Goal: Register for event/course

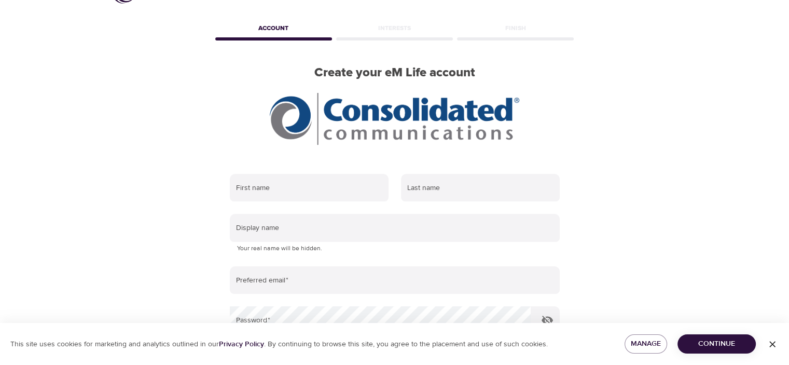
scroll to position [52, 0]
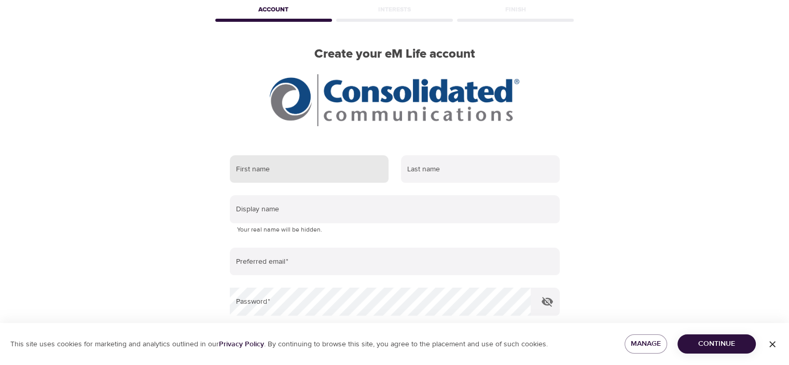
click at [262, 164] on input "text" at bounding box center [309, 169] width 159 height 28
type input "[PERSON_NAME]"
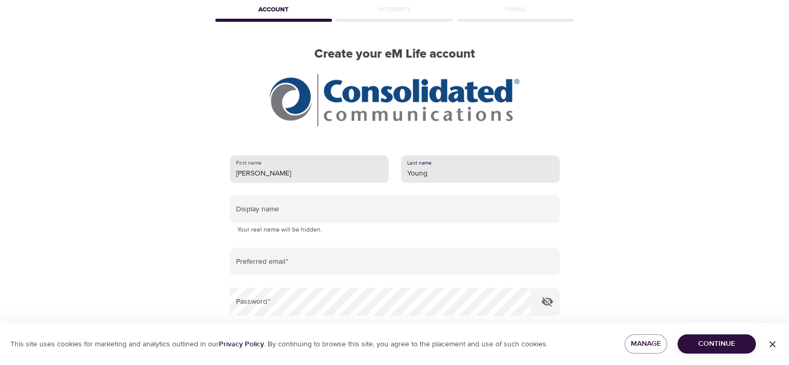
type input "Young"
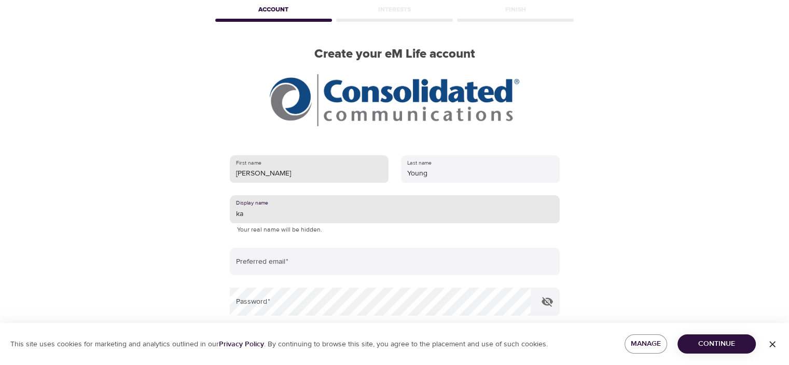
type input "k"
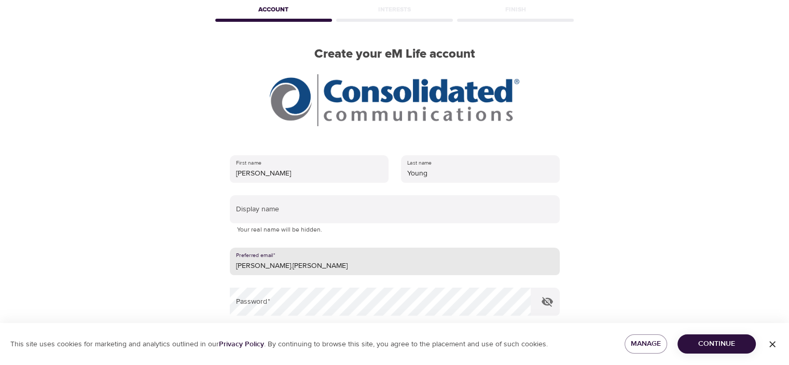
type input "[PERSON_NAME][EMAIL_ADDRESS][PERSON_NAME][DOMAIN_NAME]"
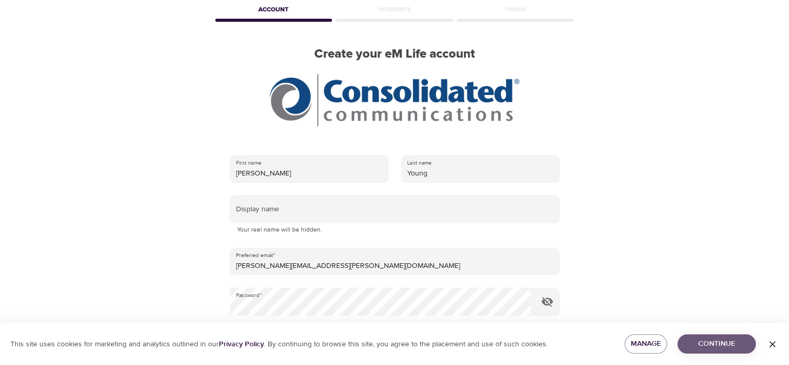
click at [702, 339] on span "Continue" at bounding box center [717, 343] width 62 height 13
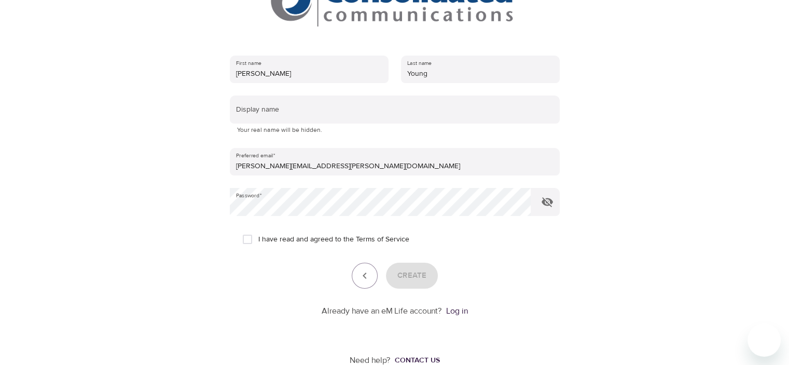
scroll to position [156, 0]
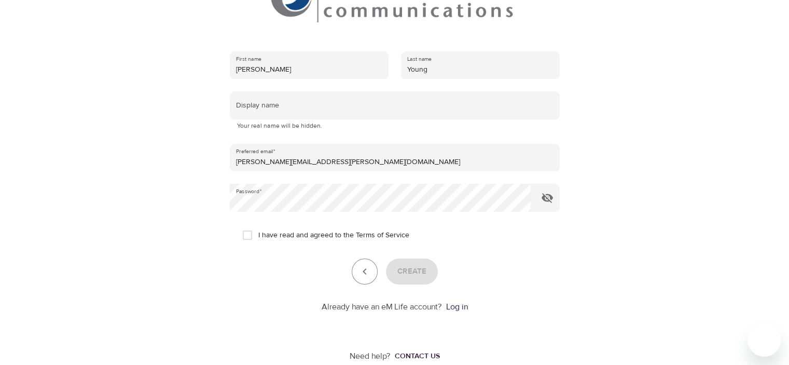
click at [249, 237] on input "I have read and agreed to the Terms of Service" at bounding box center [248, 235] width 22 height 22
checkbox input "true"
click at [408, 281] on button "Create" at bounding box center [412, 271] width 52 height 26
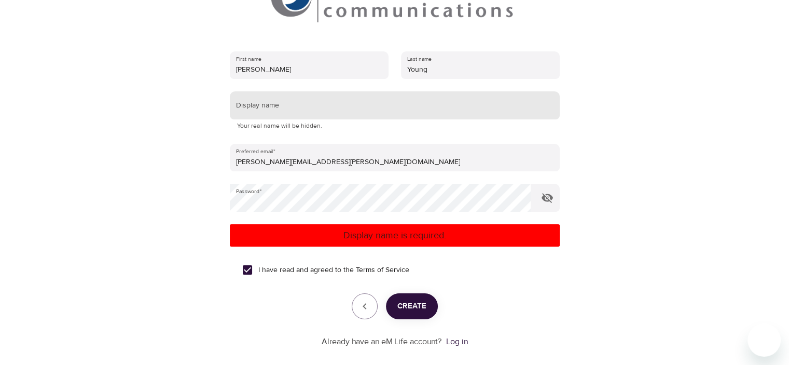
click at [268, 103] on input "text" at bounding box center [395, 105] width 330 height 28
type input "klyoung"
click at [411, 300] on span "Create" at bounding box center [412, 305] width 29 height 13
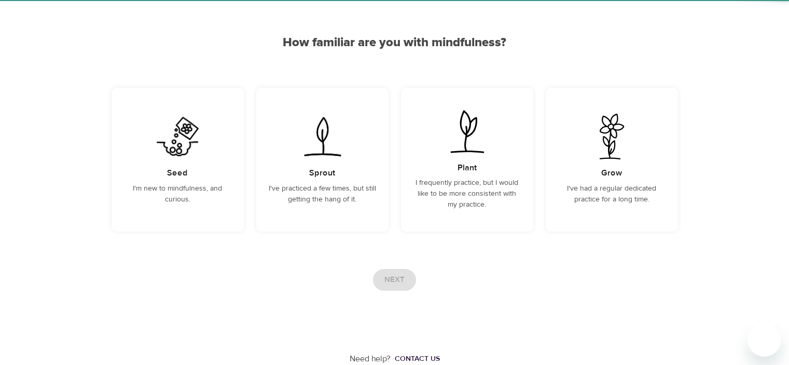
scroll to position [75, 0]
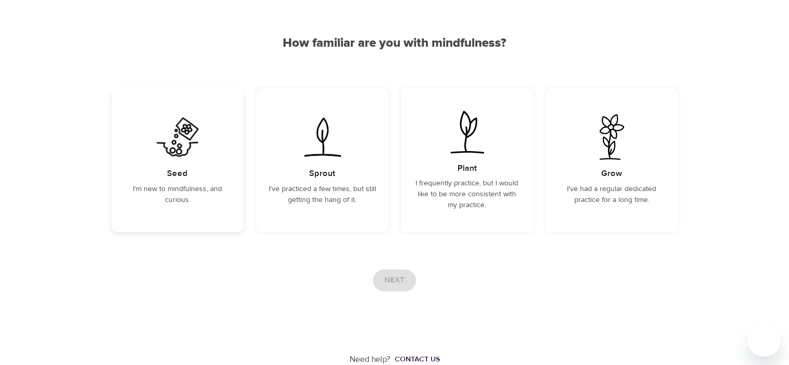
click at [155, 172] on div "Seed I'm new to mindfulness, and curious." at bounding box center [178, 160] width 132 height 144
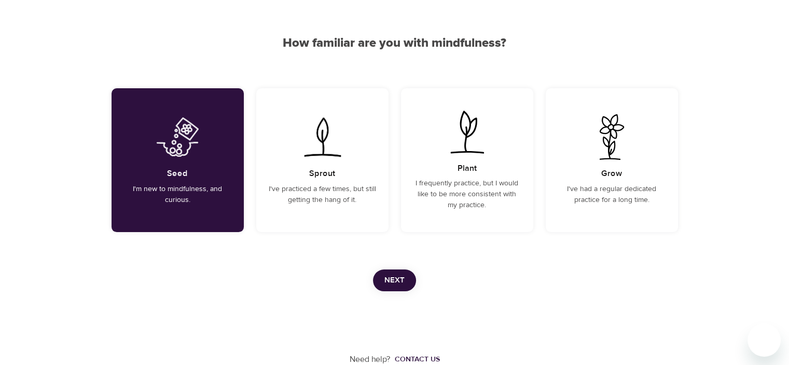
click at [394, 276] on span "Next" at bounding box center [395, 280] width 20 height 13
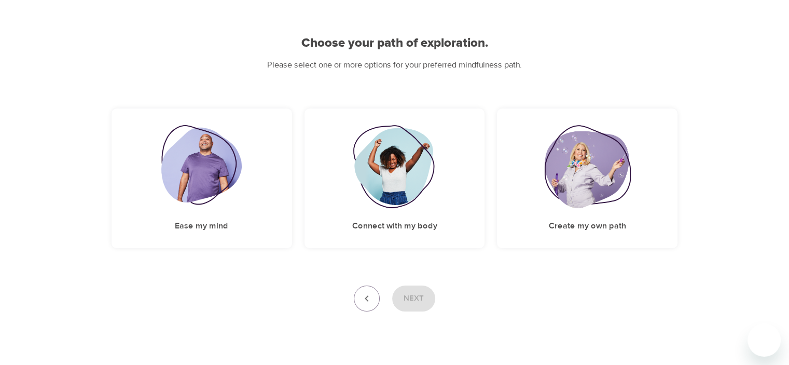
scroll to position [91, 0]
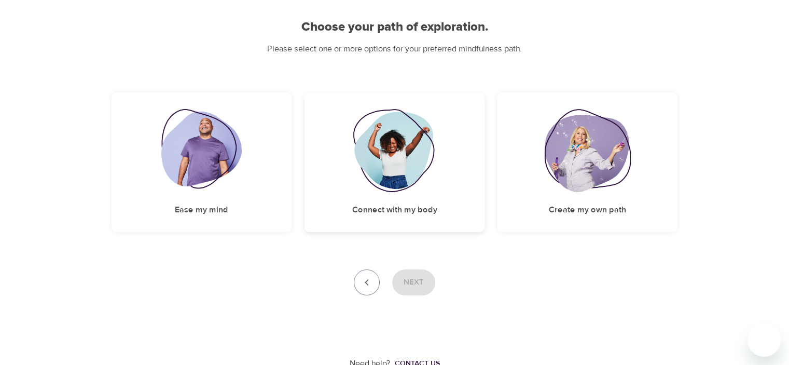
click at [419, 193] on div "Connect with my body" at bounding box center [395, 162] width 181 height 140
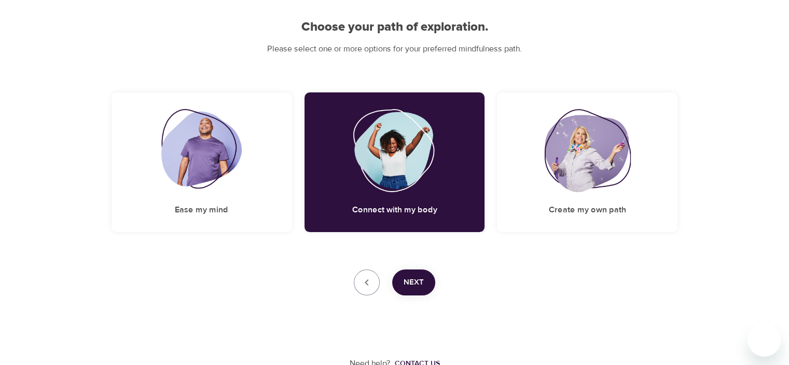
click at [418, 279] on span "Next" at bounding box center [414, 282] width 20 height 13
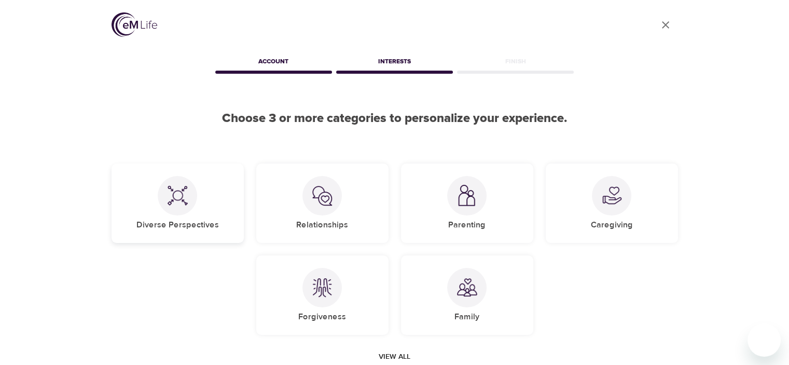
scroll to position [52, 0]
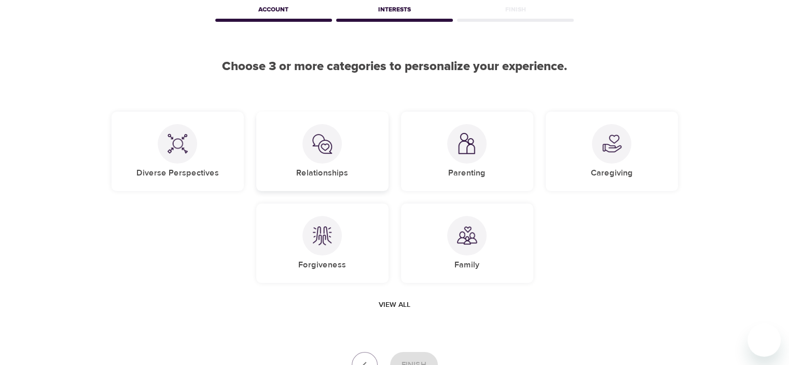
click at [315, 163] on div "Relationships" at bounding box center [322, 151] width 132 height 79
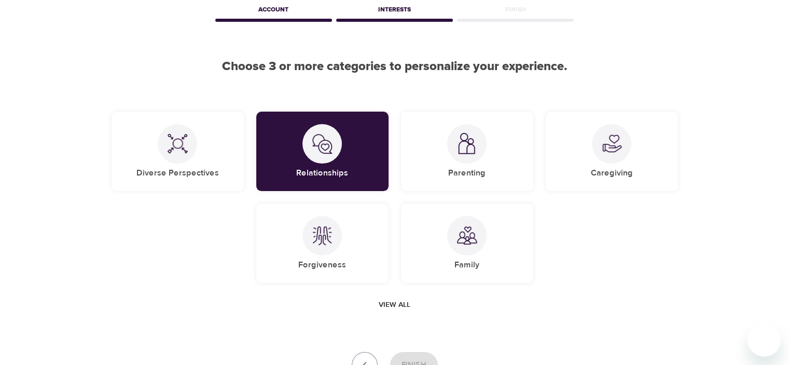
click at [390, 307] on span "View all" at bounding box center [395, 304] width 32 height 13
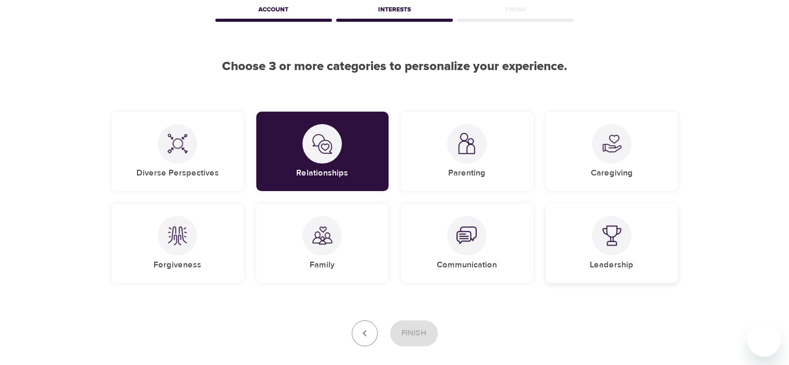
click at [608, 251] on div at bounding box center [611, 235] width 39 height 39
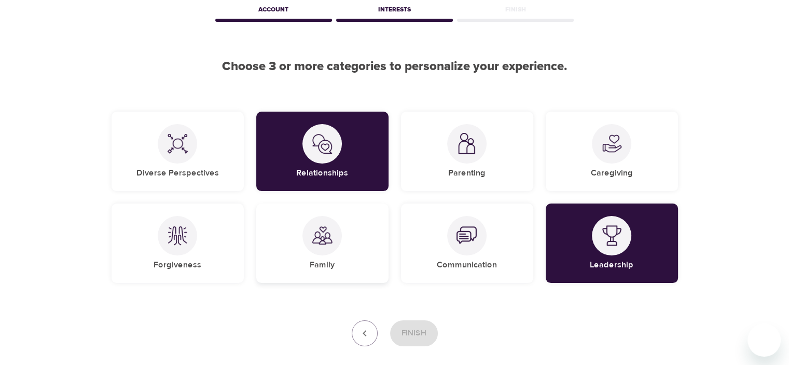
click at [332, 268] on h5 "Family" at bounding box center [322, 264] width 25 height 11
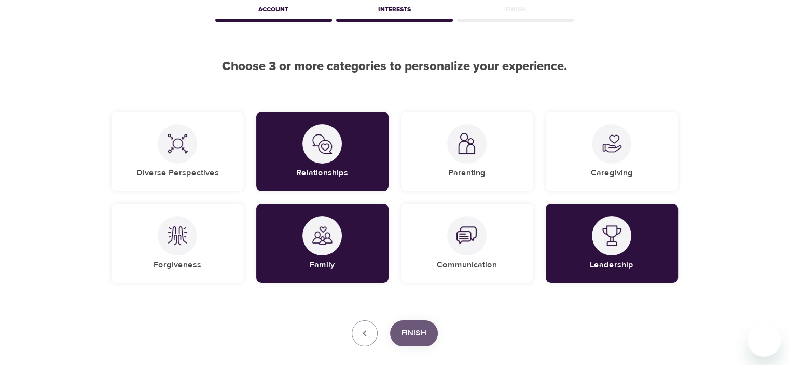
click at [415, 340] on button "Finish" at bounding box center [414, 333] width 48 height 26
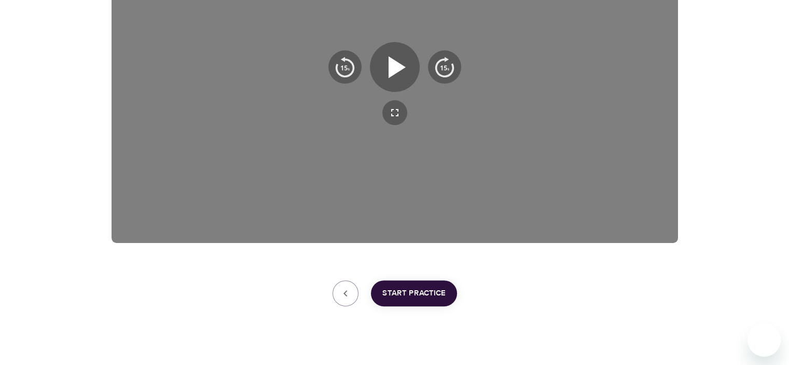
scroll to position [208, 0]
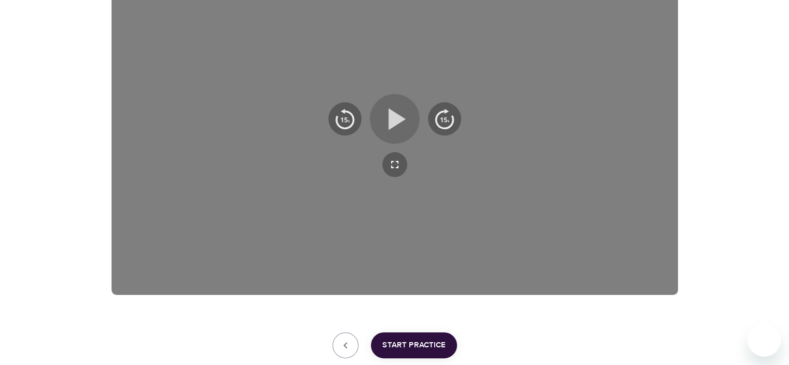
click at [380, 116] on icon "button" at bounding box center [394, 118] width 37 height 37
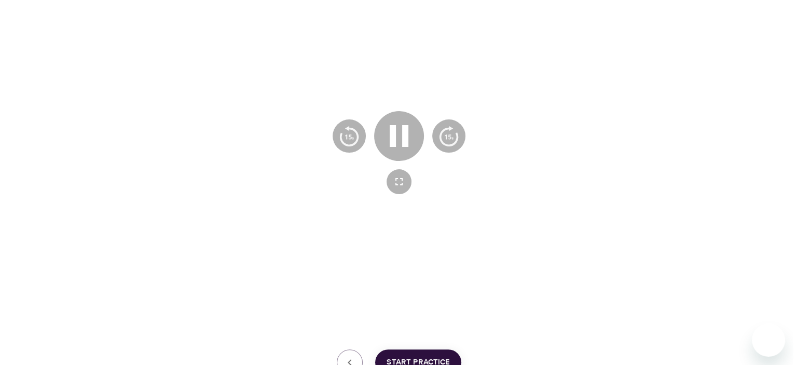
scroll to position [259, 0]
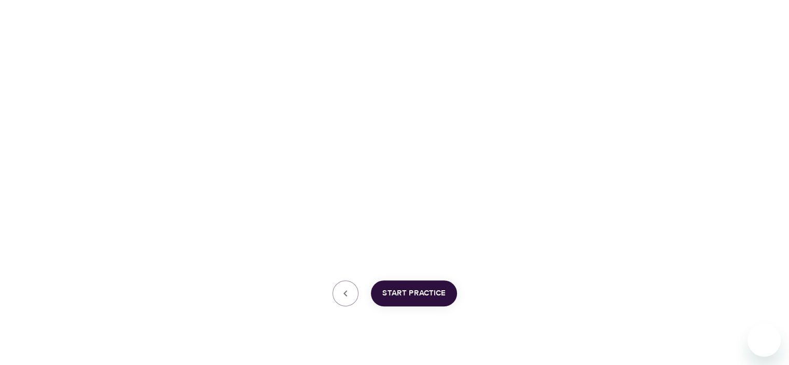
click at [426, 296] on span "Start Practice" at bounding box center [413, 292] width 63 height 13
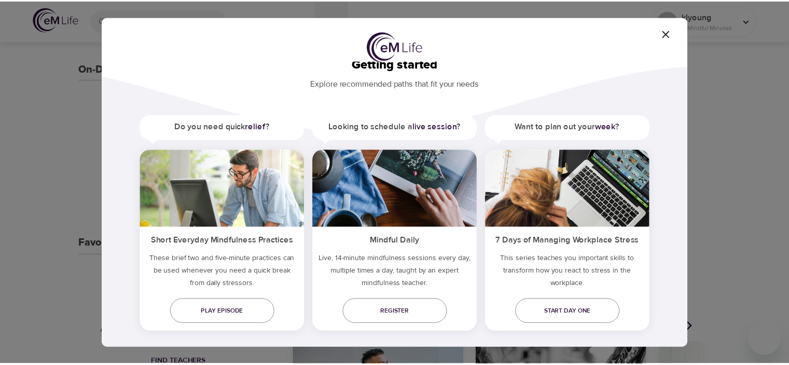
scroll to position [32, 0]
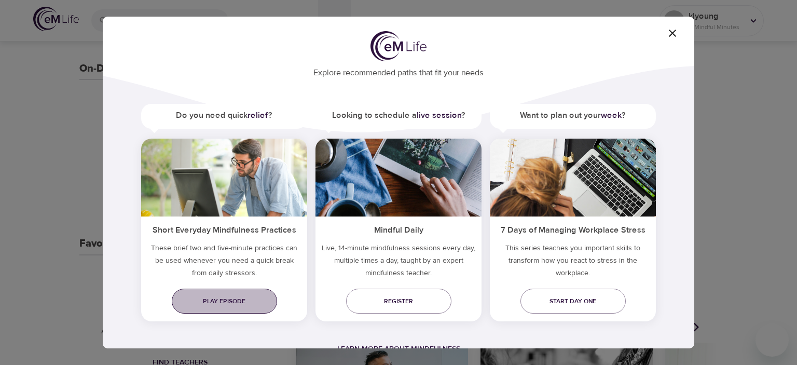
click at [228, 309] on link "Play episode" at bounding box center [224, 301] width 105 height 25
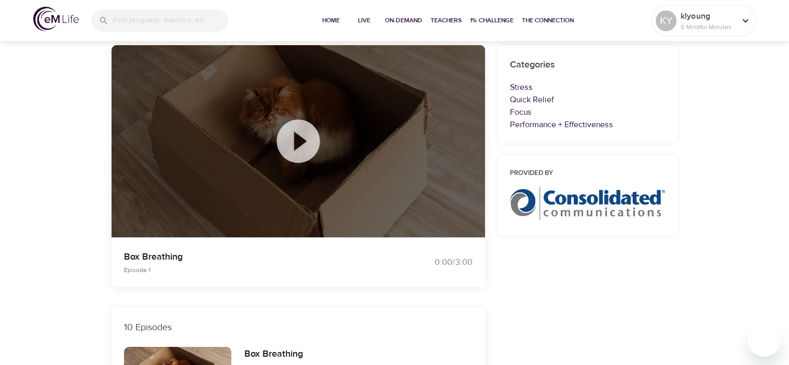
scroll to position [104, 0]
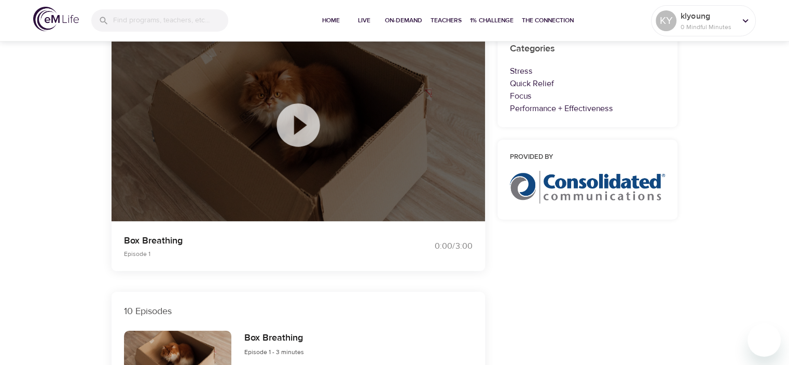
click at [303, 122] on icon at bounding box center [298, 124] width 43 height 43
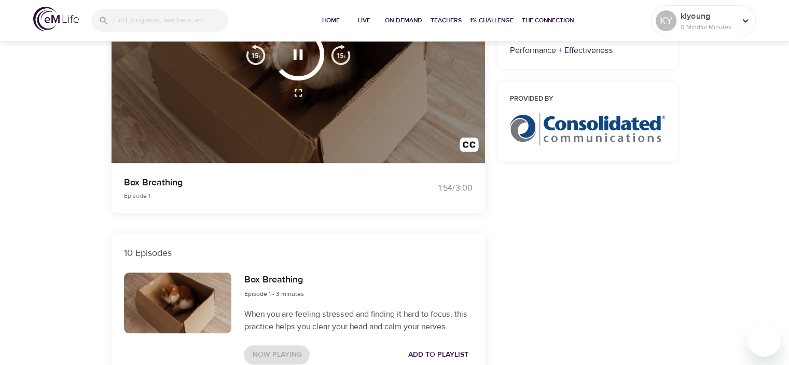
scroll to position [0, 0]
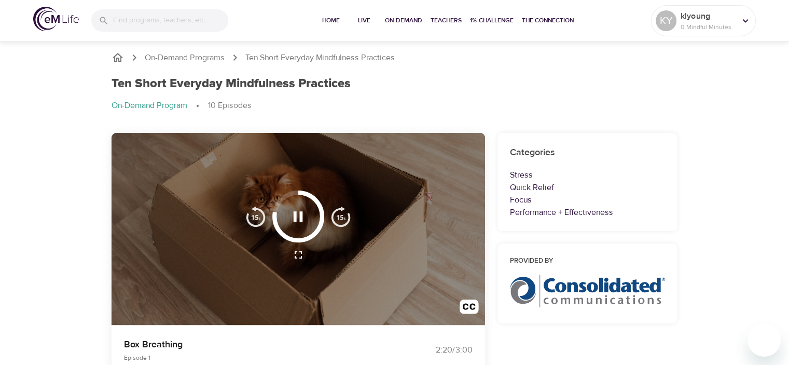
click at [341, 220] on img "button" at bounding box center [341, 216] width 21 height 21
drag, startPoint x: 77, startPoint y: 190, endPoint x: 72, endPoint y: 190, distance: 5.2
click at [332, 24] on span "Home" at bounding box center [331, 20] width 25 height 11
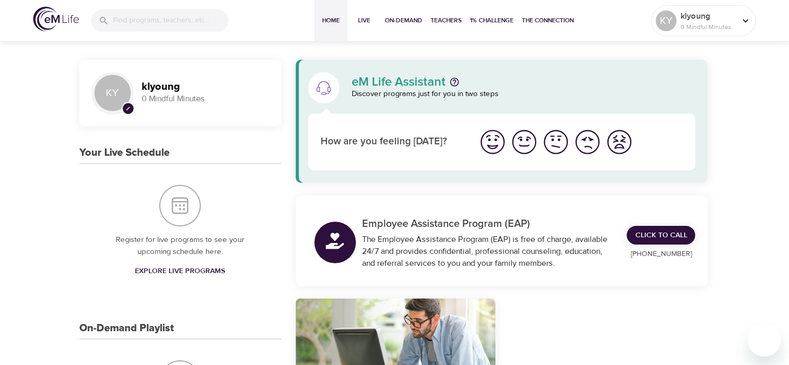
click at [529, 142] on img "I'm feeling good" at bounding box center [524, 142] width 29 height 29
